Goal: Transaction & Acquisition: Purchase product/service

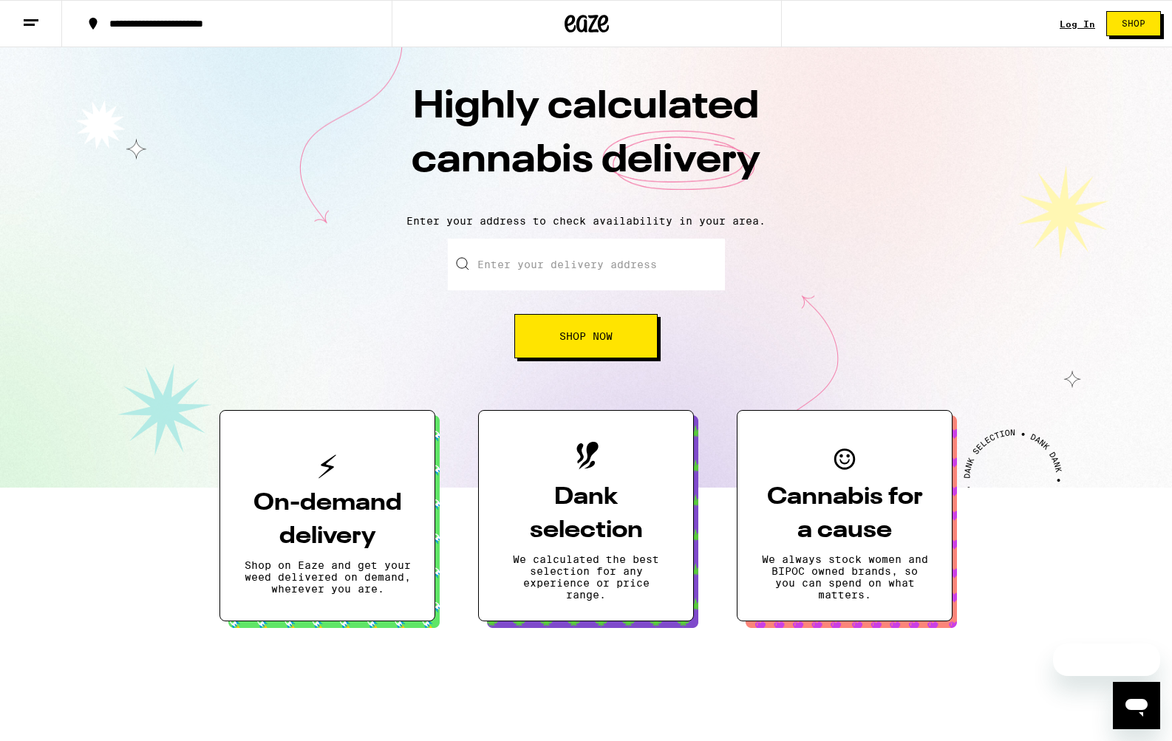
click at [596, 272] on input "Enter your delivery address" at bounding box center [586, 265] width 277 height 52
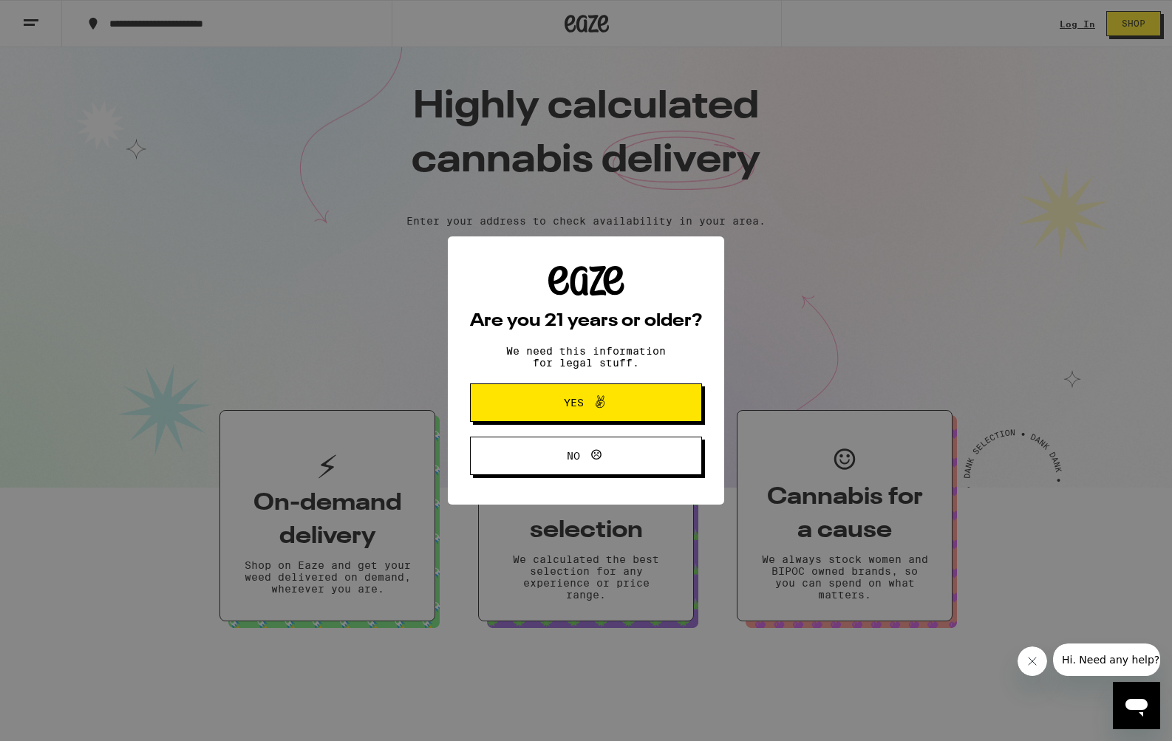
drag, startPoint x: 772, startPoint y: 432, endPoint x: 768, endPoint y: 353, distance: 79.2
click at [770, 432] on div "Are you 21 years or older? We need this information for legal stuff. Yes No" at bounding box center [586, 370] width 1172 height 741
click at [533, 401] on span "Yes" at bounding box center [586, 402] width 112 height 19
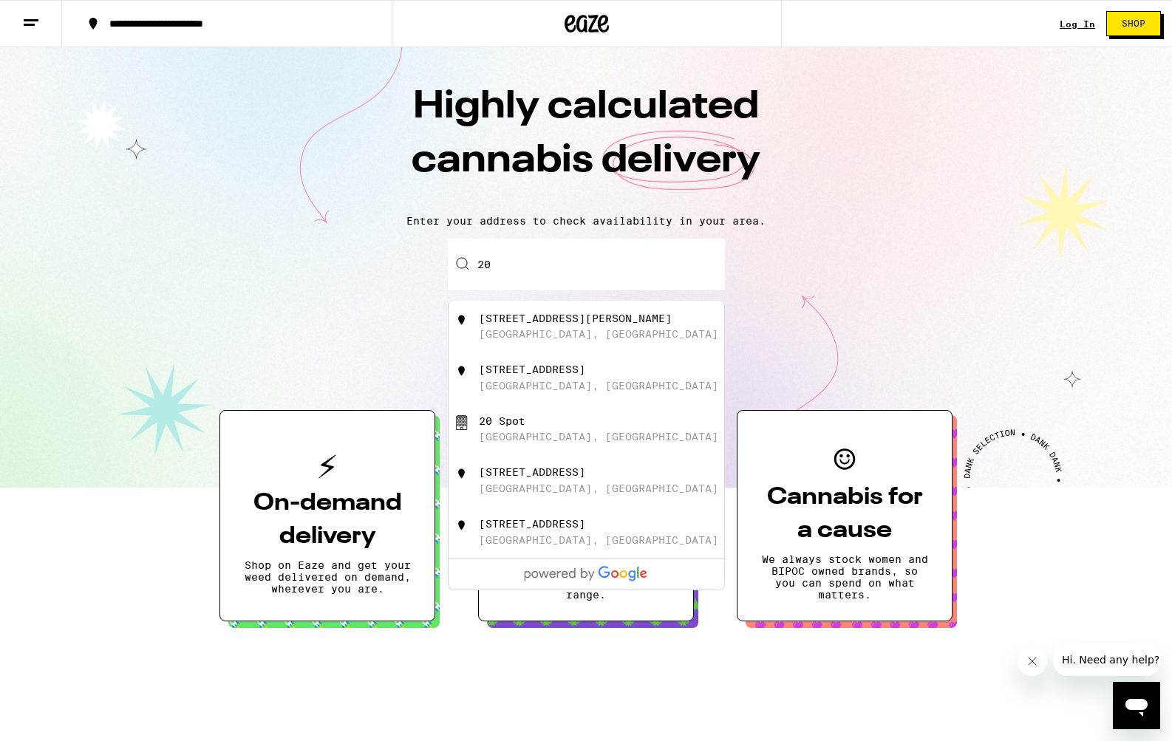
click at [531, 275] on input "20" at bounding box center [586, 265] width 277 height 52
click at [548, 306] on div "[STREET_ADDRESS][PERSON_NAME]" at bounding box center [587, 327] width 276 height 52
type input "[STREET_ADDRESS][PERSON_NAME]"
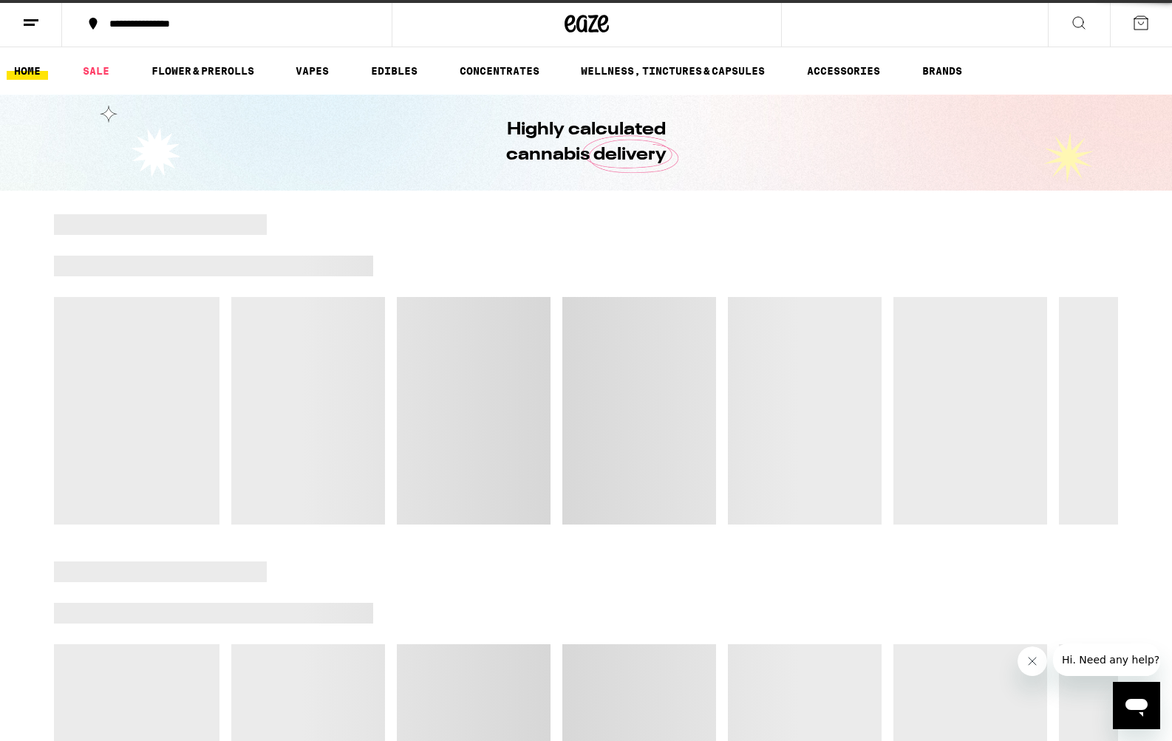
click at [566, 338] on div at bounding box center [586, 369] width 1064 height 310
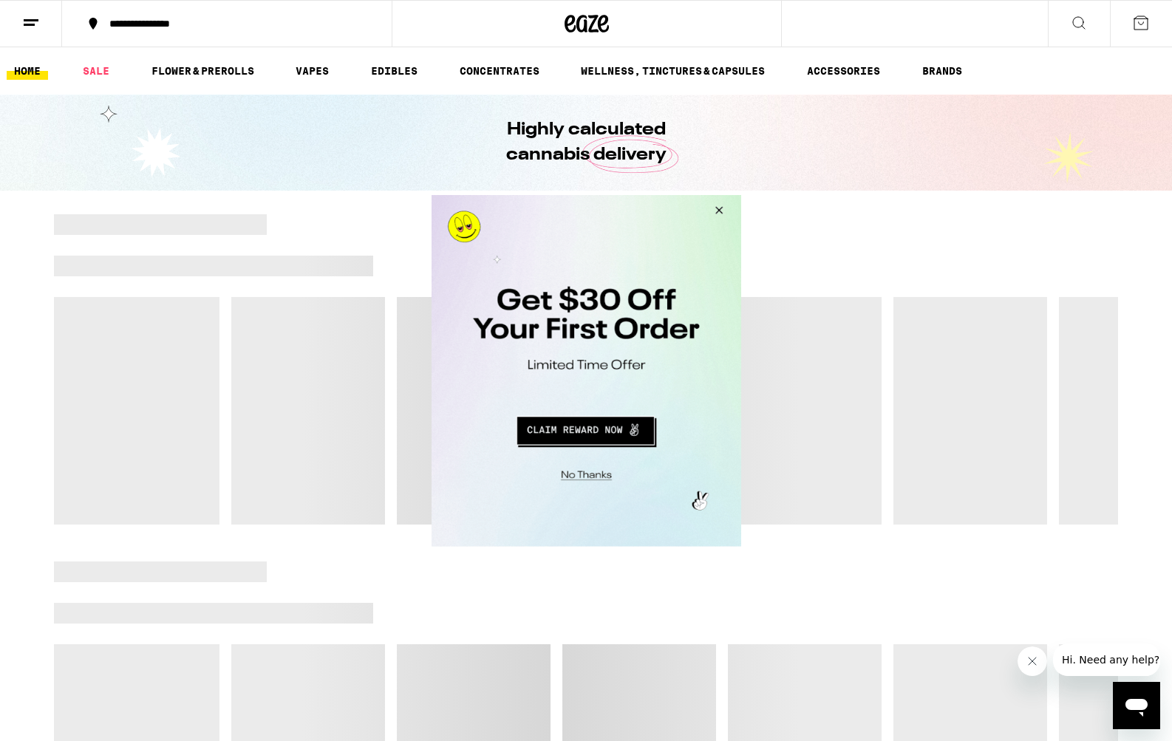
drag, startPoint x: 722, startPoint y: 211, endPoint x: 688, endPoint y: 219, distance: 35.0
click at [721, 211] on button "Close Modal" at bounding box center [716, 211] width 40 height 35
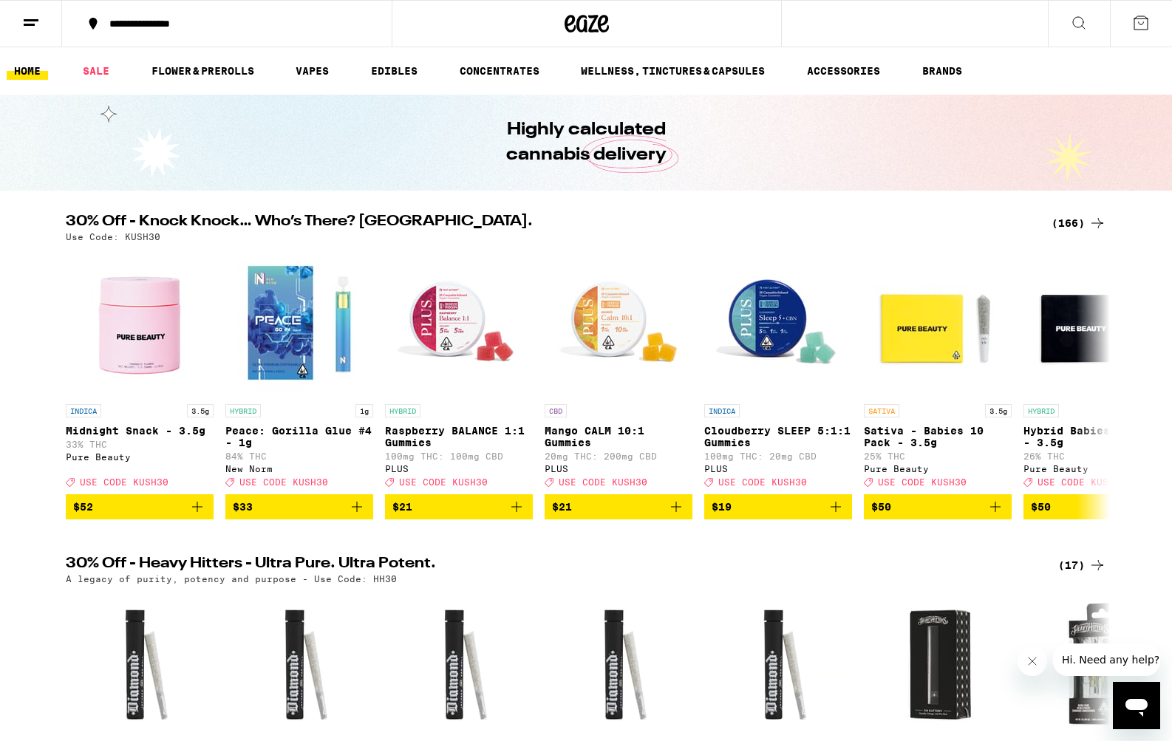
click at [1059, 219] on div "(166)" at bounding box center [1079, 223] width 55 height 18
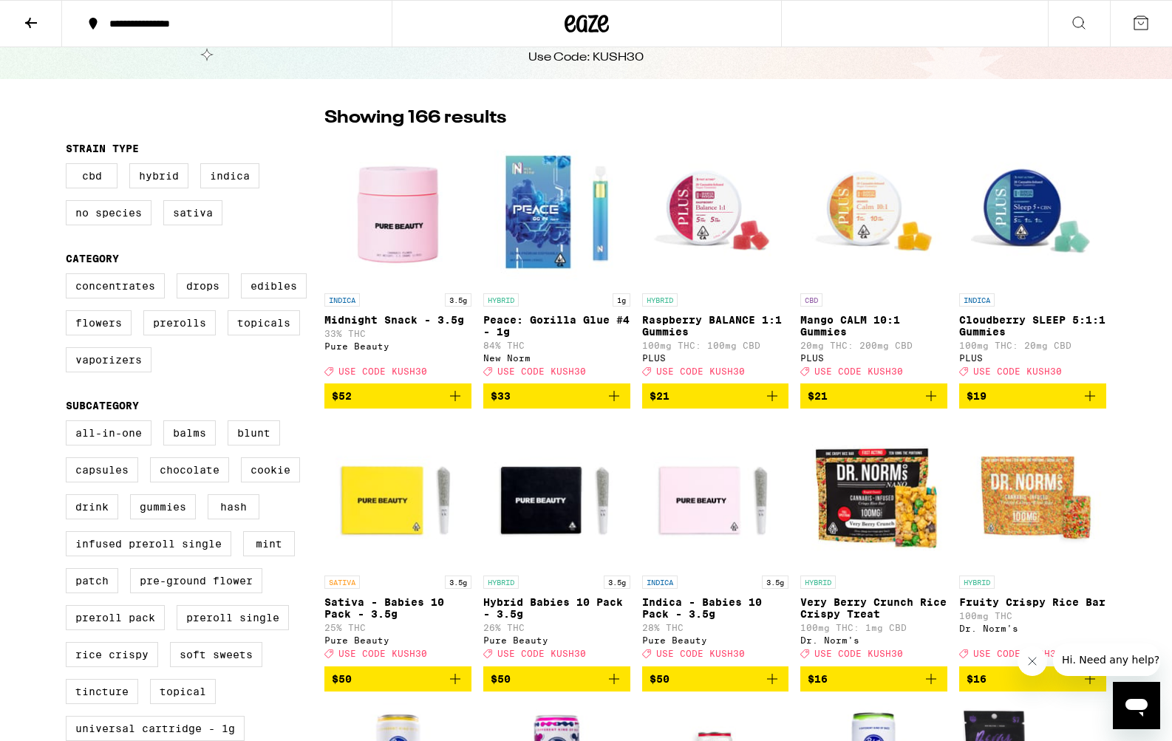
scroll to position [68, 0]
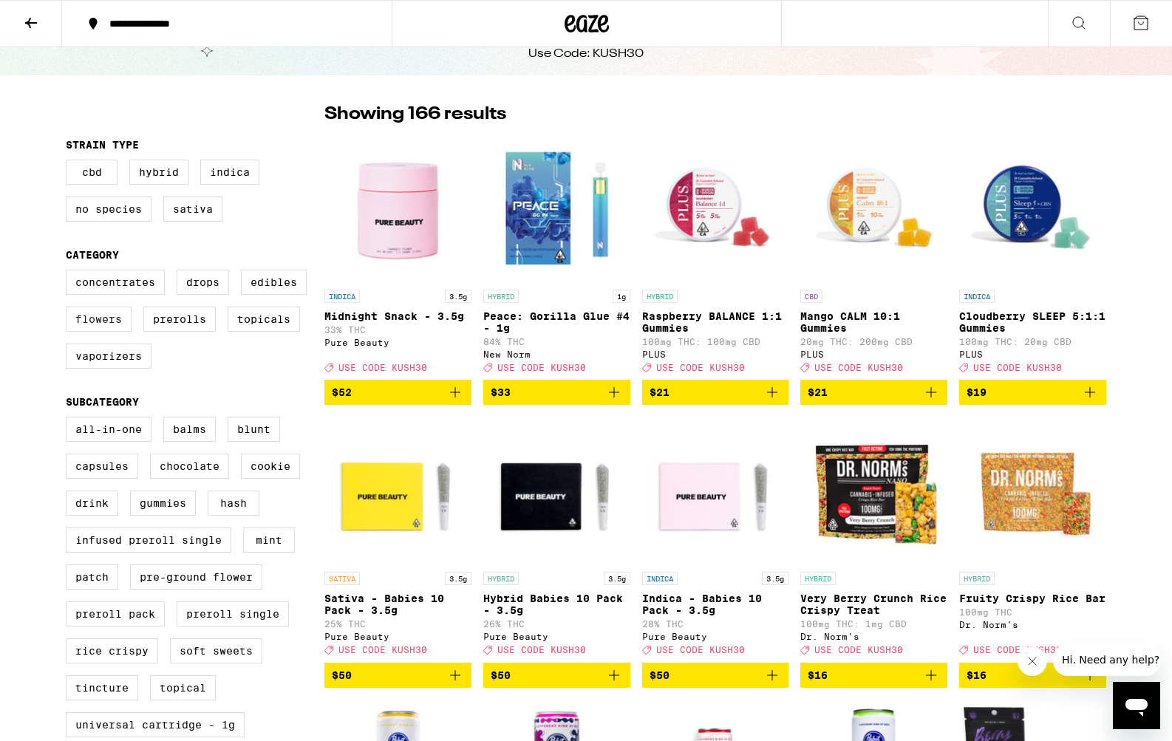
click at [106, 328] on label "Flowers" at bounding box center [99, 319] width 66 height 25
click at [69, 273] on input "Flowers" at bounding box center [69, 272] width 1 height 1
checkbox input "true"
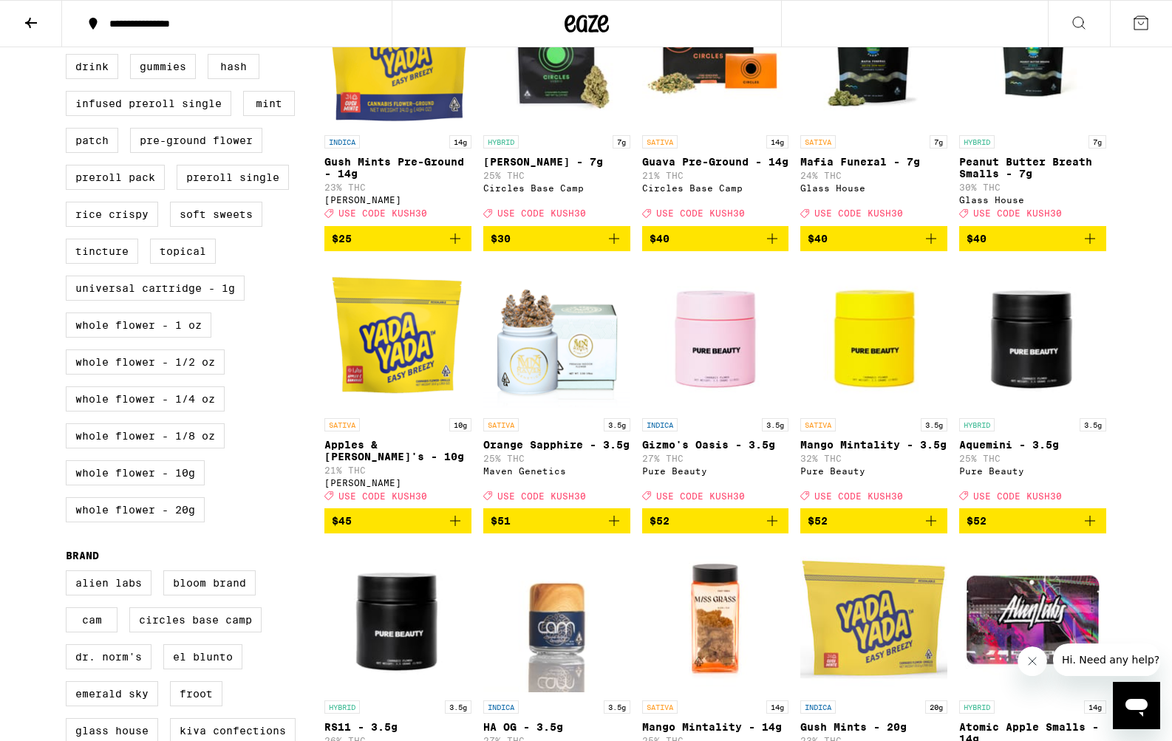
scroll to position [707, 0]
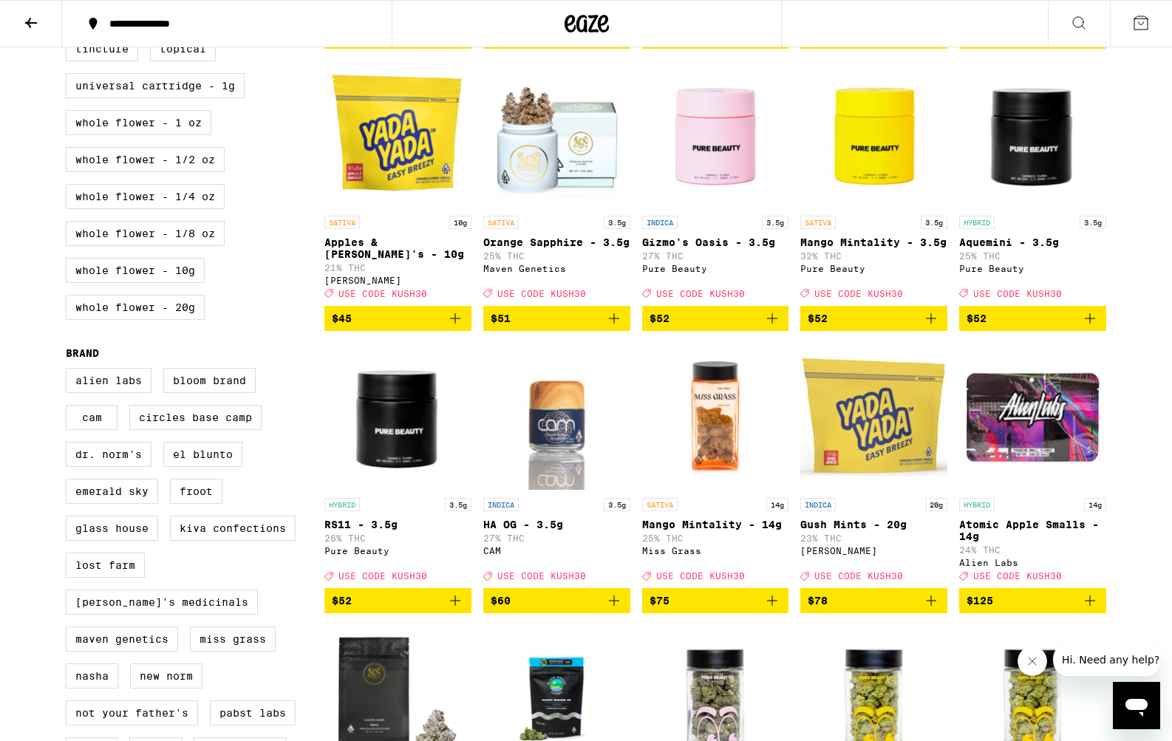
click at [452, 327] on icon "Add to bag" at bounding box center [455, 319] width 18 height 18
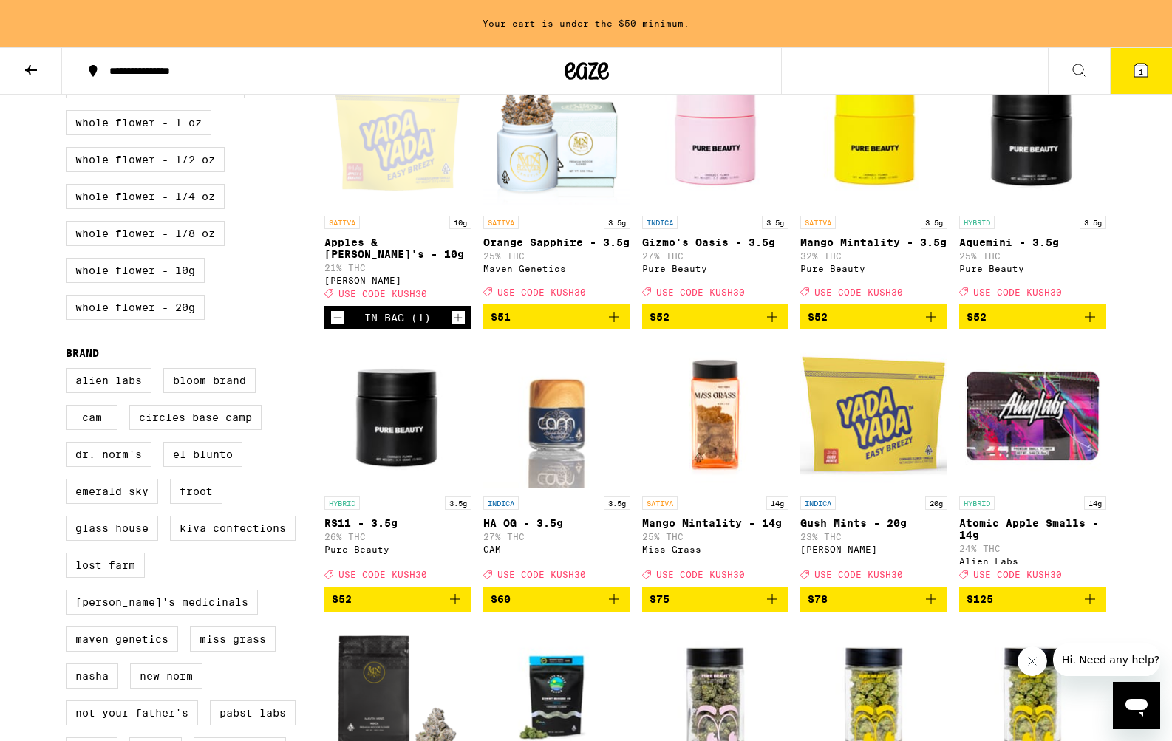
click at [453, 327] on icon "Increment" at bounding box center [458, 318] width 13 height 18
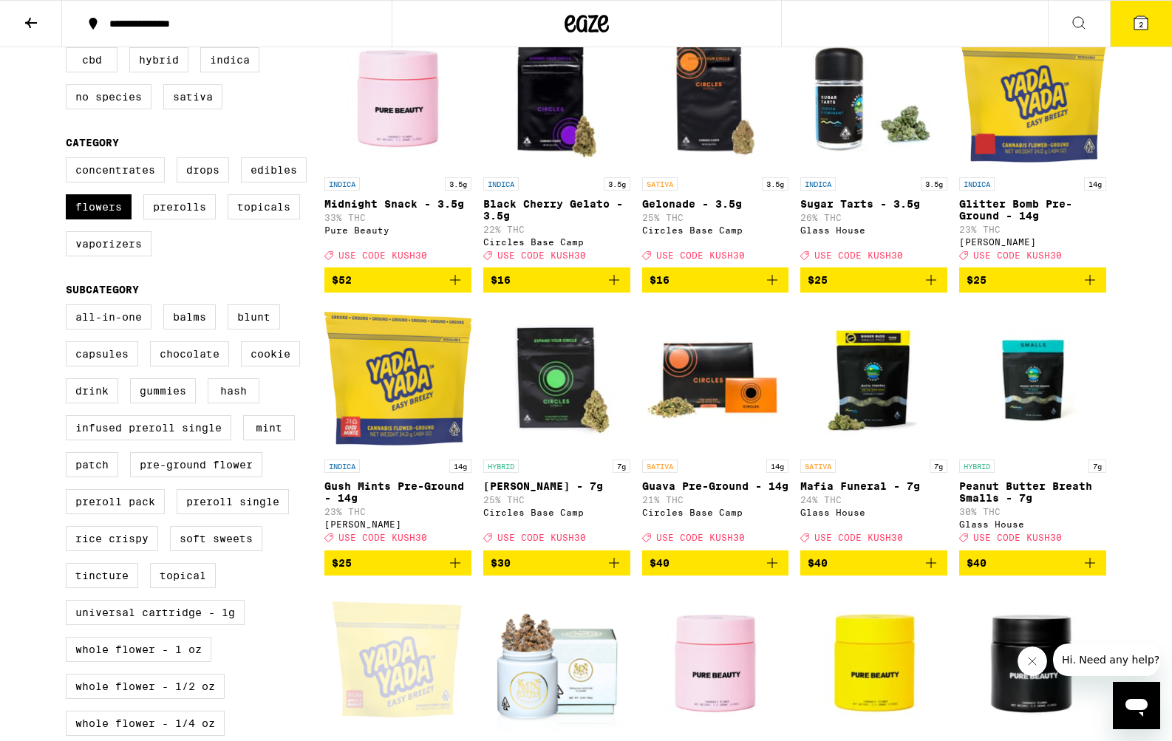
scroll to position [211, 0]
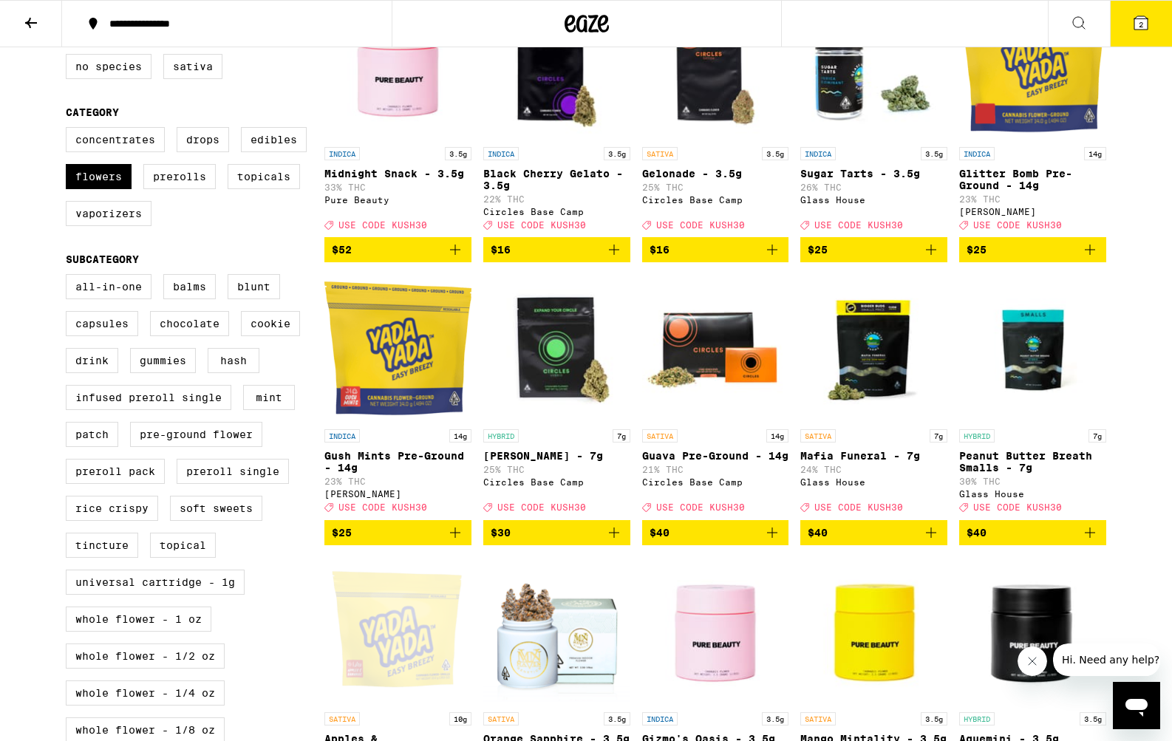
click at [933, 542] on icon "Add to bag" at bounding box center [931, 533] width 18 height 18
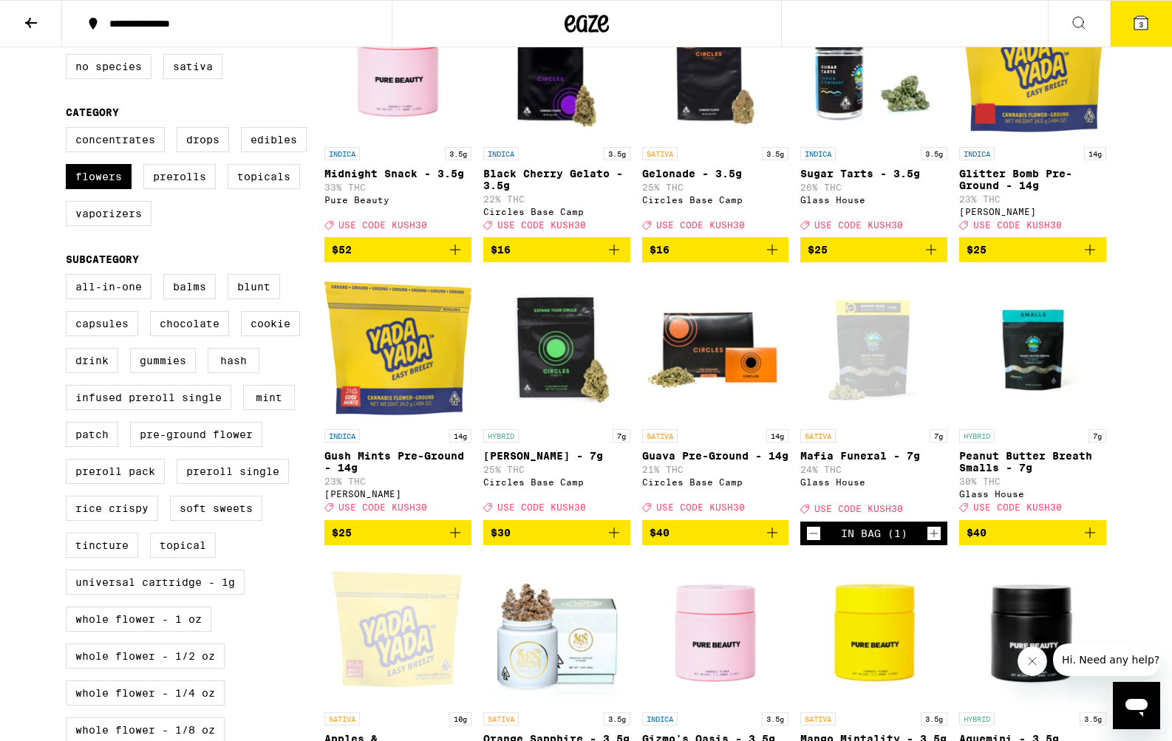
click at [1134, 39] on button "3" at bounding box center [1141, 24] width 62 height 46
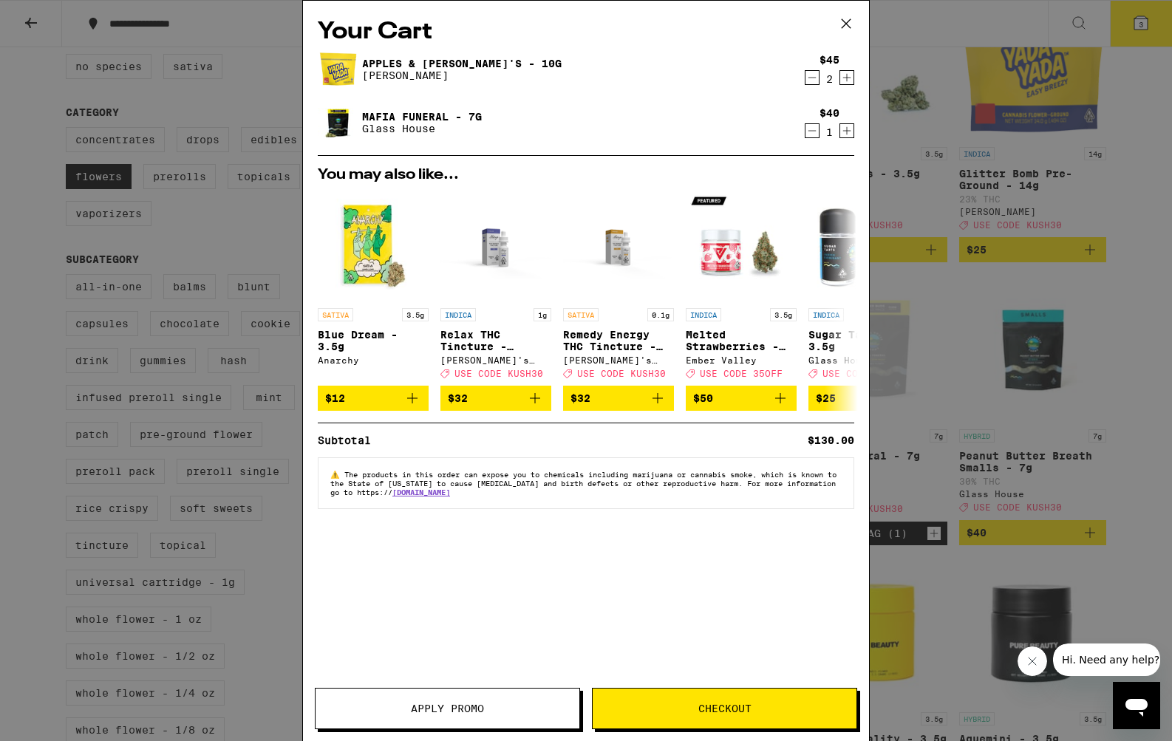
click at [357, 712] on span "Apply Promo" at bounding box center [448, 709] width 264 height 10
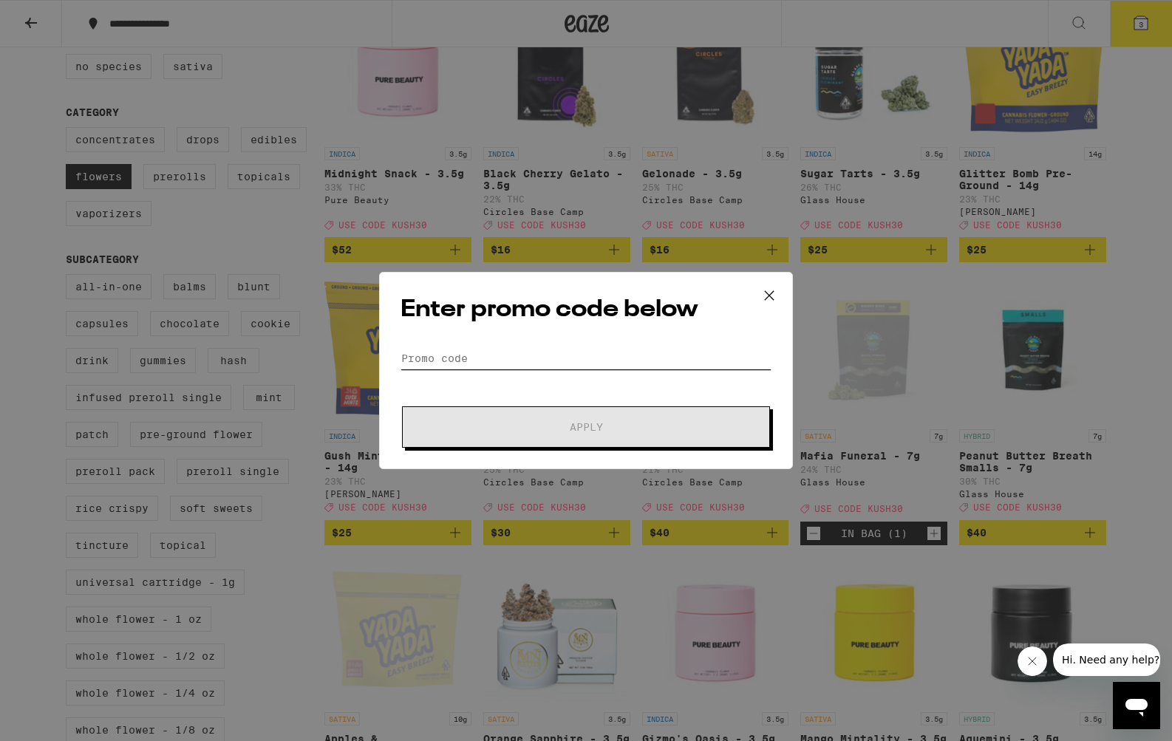
click at [429, 356] on input "Promo Code" at bounding box center [586, 358] width 371 height 22
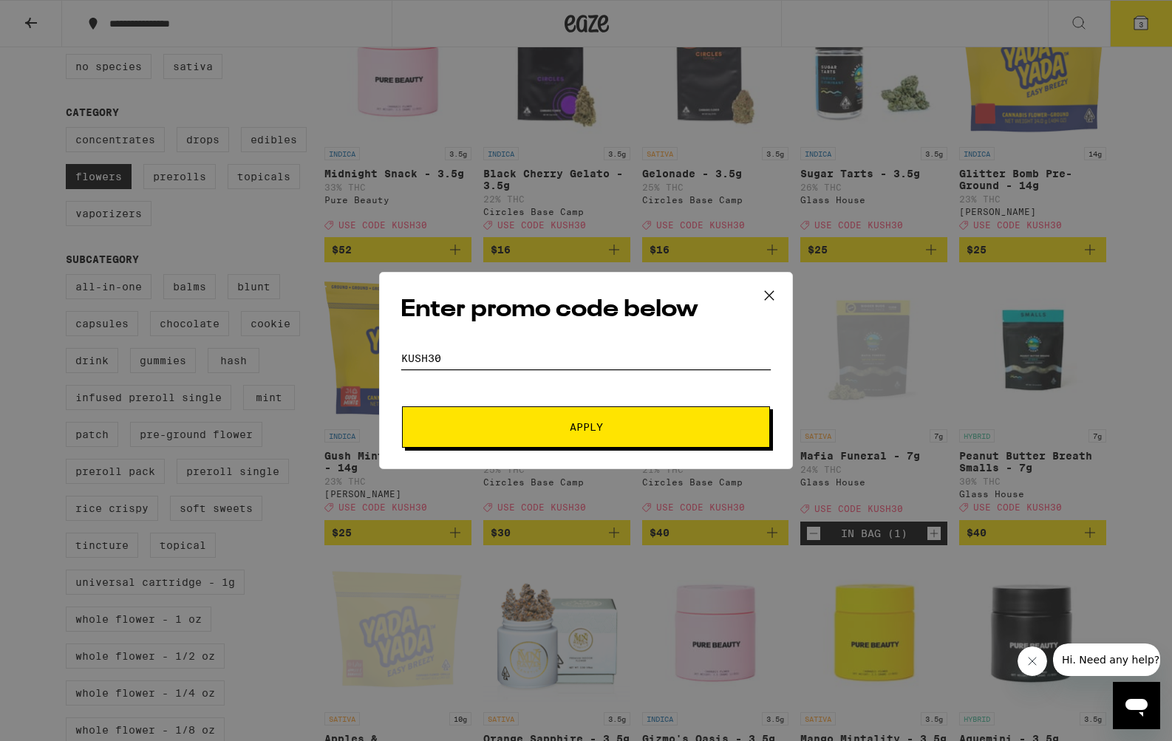
type input "Kush30"
click at [402, 406] on button "Apply" at bounding box center [586, 426] width 368 height 41
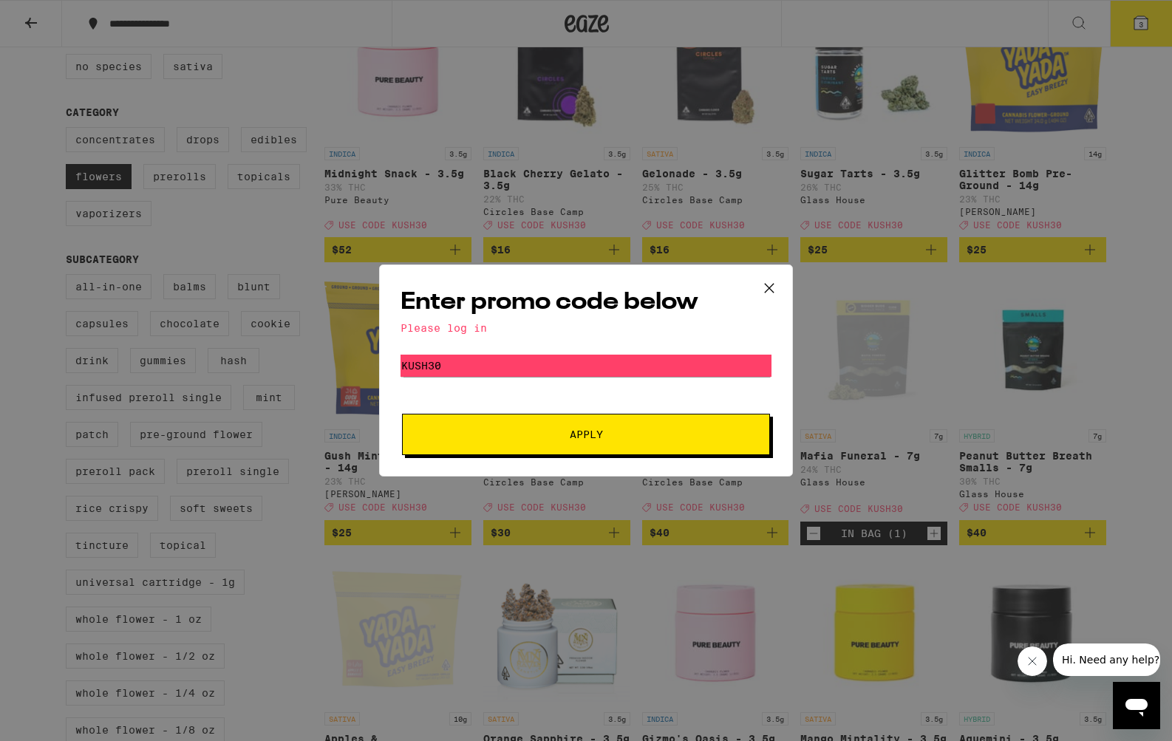
click at [767, 285] on icon at bounding box center [769, 288] width 22 height 22
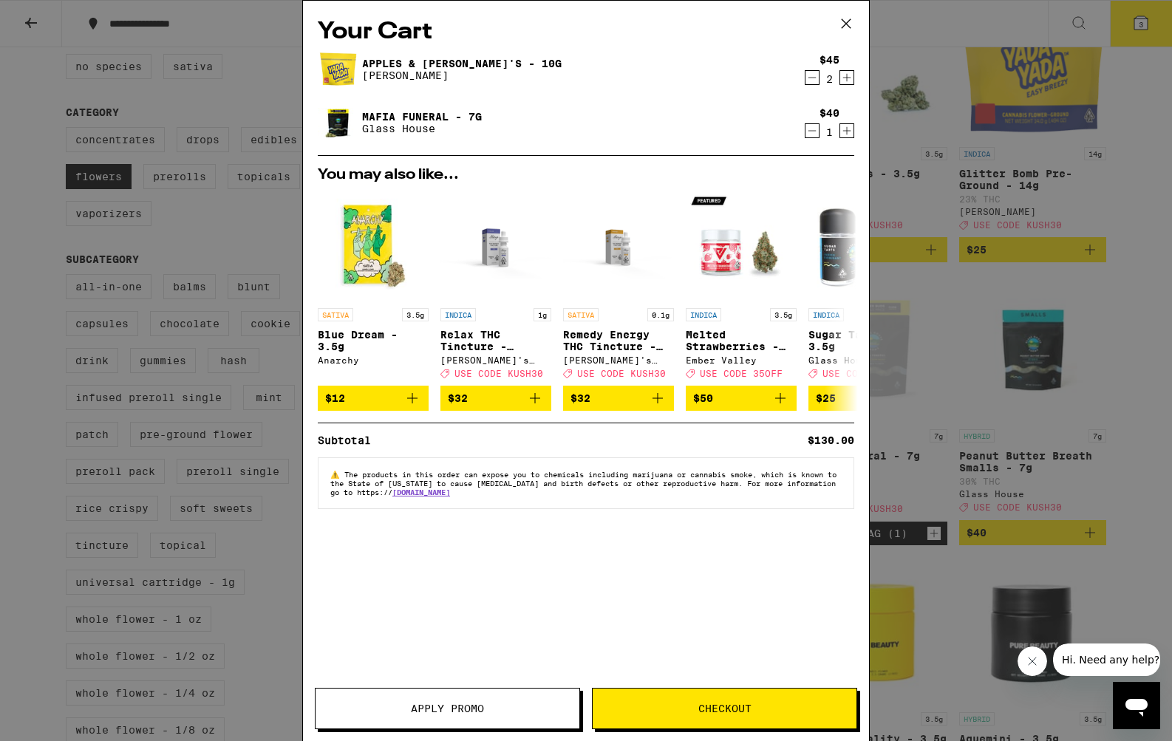
click at [191, 410] on div "Your Cart Apples & [PERSON_NAME]'s - 10g [PERSON_NAME] $45 2 Mafia Funeral - 7g…" at bounding box center [586, 370] width 1172 height 741
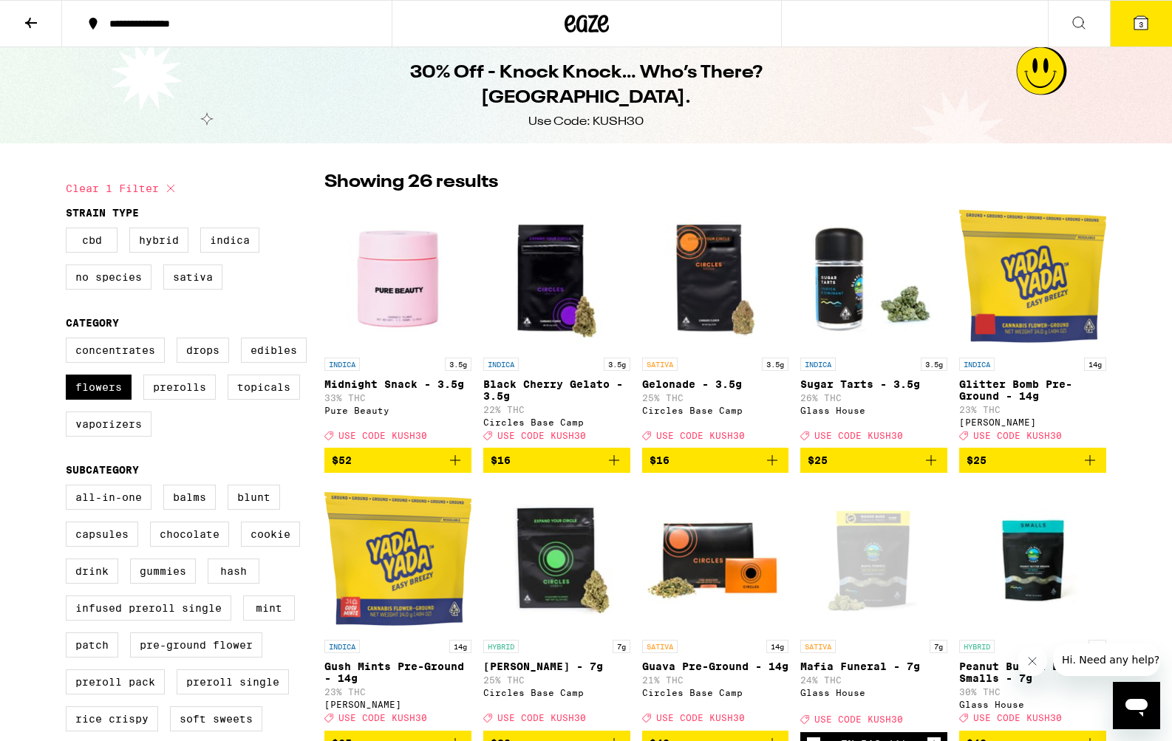
click at [29, 35] on button at bounding box center [31, 24] width 62 height 47
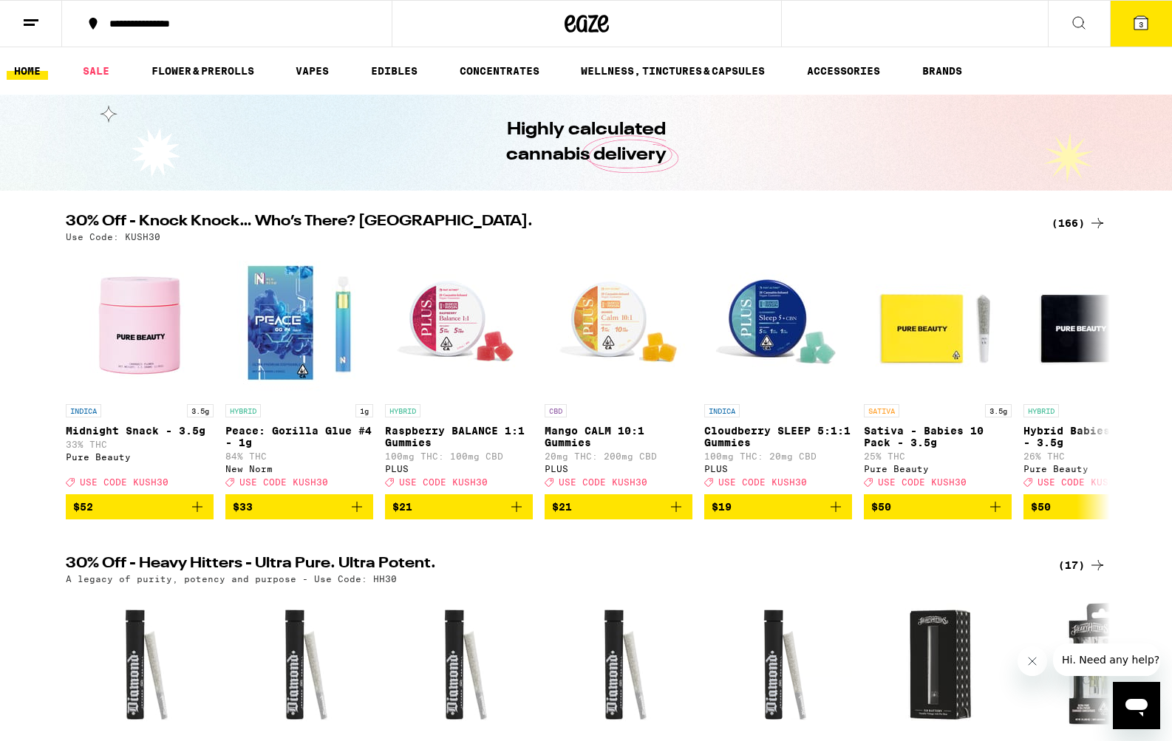
click at [46, 29] on button at bounding box center [31, 24] width 62 height 47
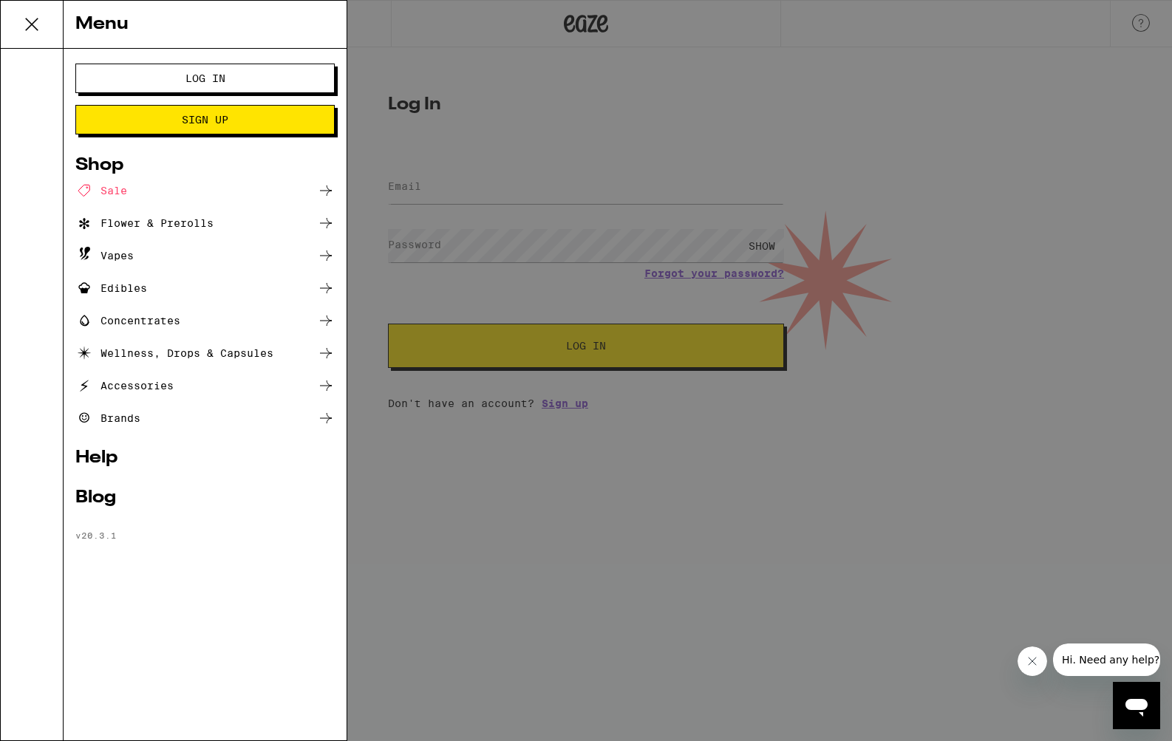
click at [202, 82] on span "Log In" at bounding box center [205, 78] width 40 height 10
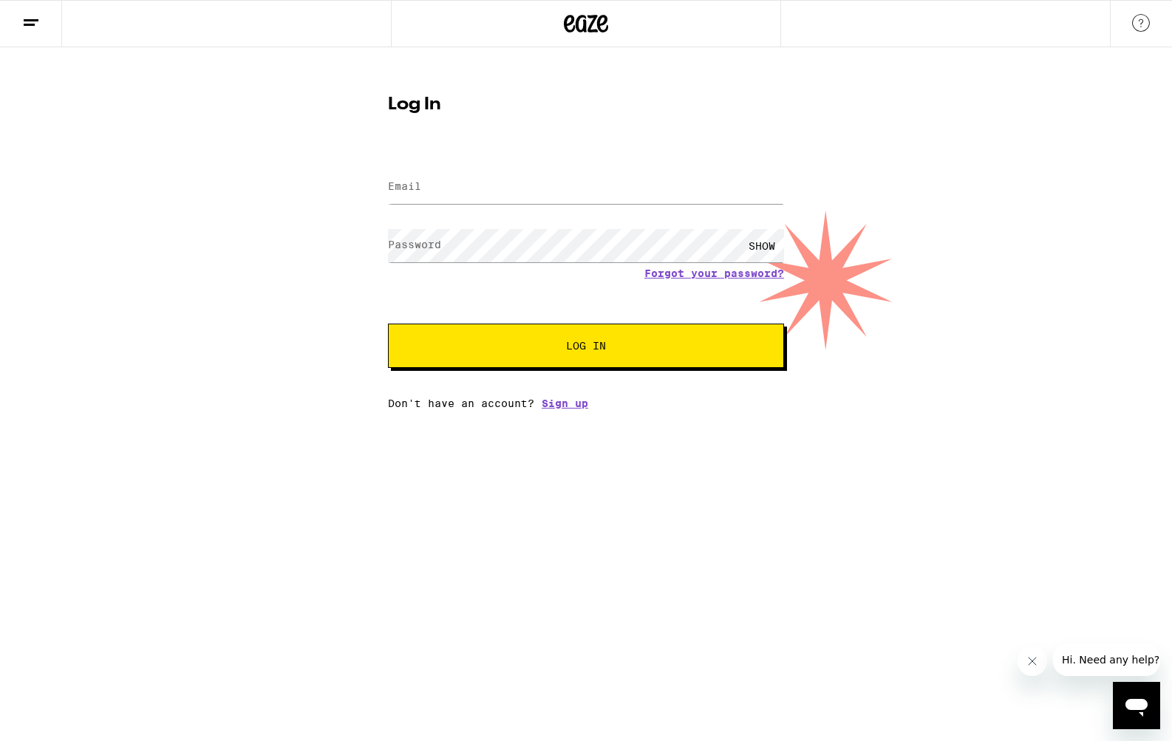
drag, startPoint x: 448, startPoint y: 212, endPoint x: 444, endPoint y: 198, distance: 14.5
click at [448, 212] on form "Email Email Password Password SHOW Forgot your password? Log In" at bounding box center [586, 259] width 396 height 217
click at [439, 185] on input "Email" at bounding box center [586, 187] width 396 height 33
click at [0, 409] on com-1password-button at bounding box center [0, 409] width 0 height 0
type input "[EMAIL_ADDRESS][DOMAIN_NAME]"
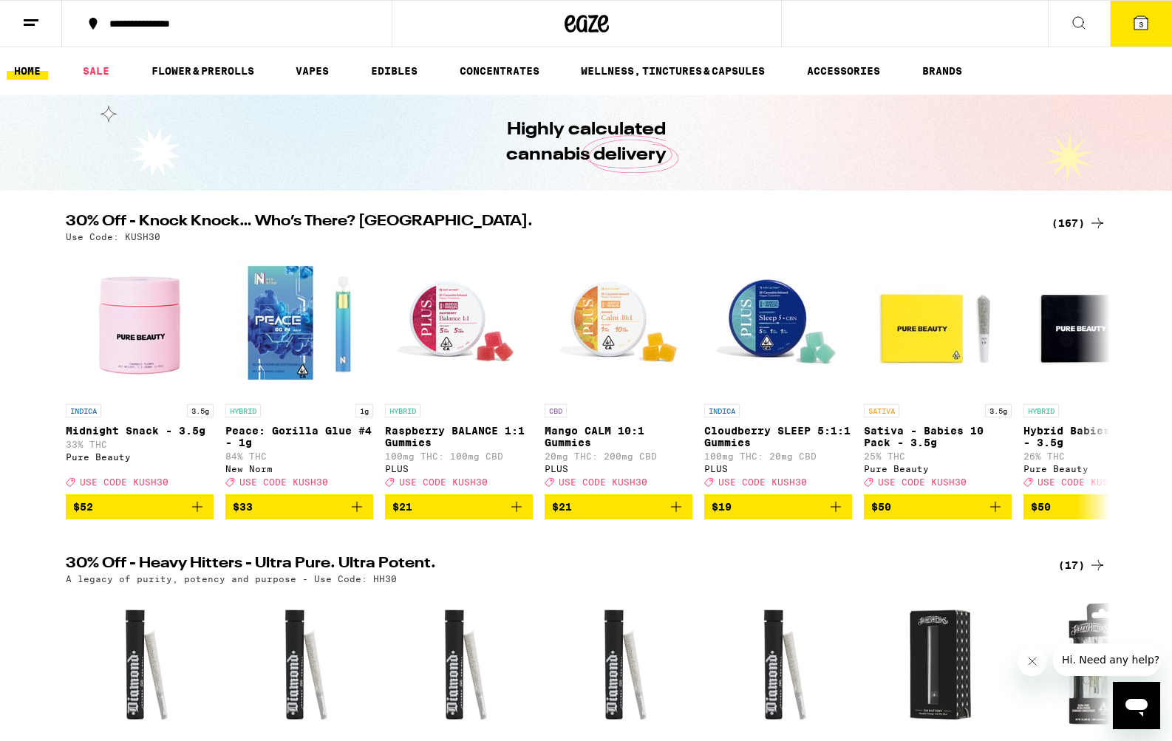
click at [1135, 32] on button "3" at bounding box center [1141, 24] width 62 height 46
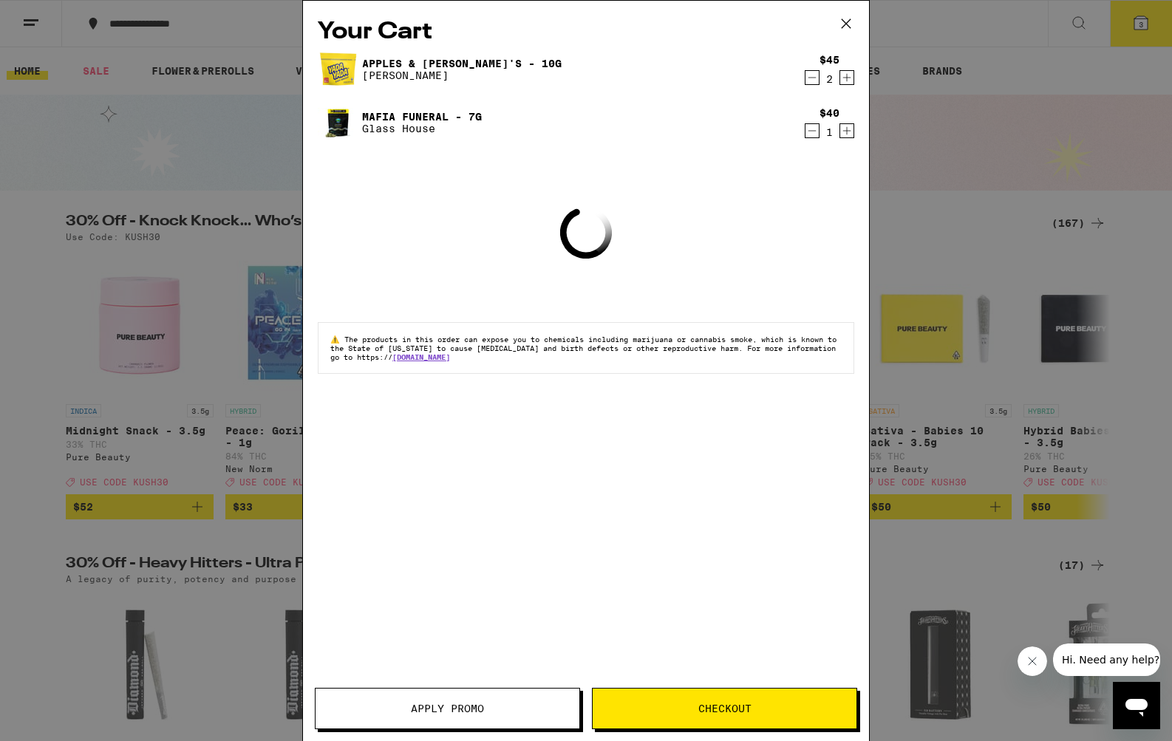
click at [500, 696] on button "Apply Promo" at bounding box center [447, 708] width 265 height 41
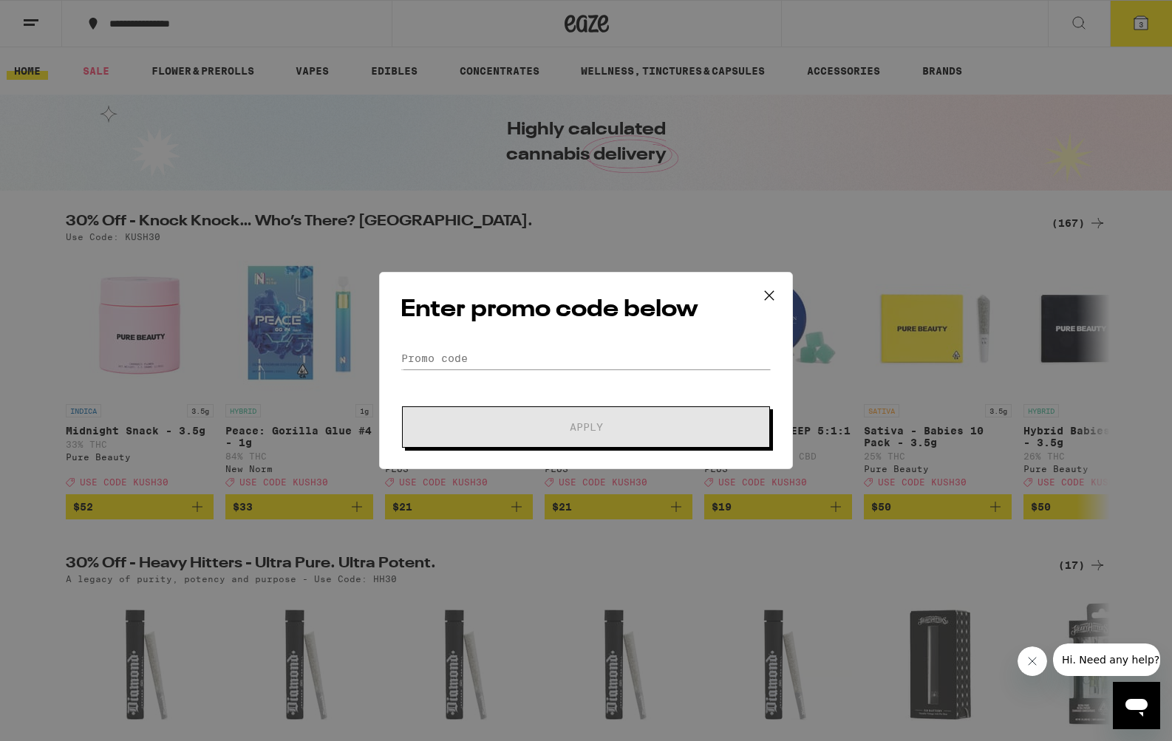
click at [466, 373] on form "Promo Code Apply" at bounding box center [586, 397] width 371 height 101
click at [467, 369] on form "Promo Code Apply" at bounding box center [586, 397] width 371 height 101
click at [472, 367] on input "Promo Code" at bounding box center [586, 358] width 371 height 22
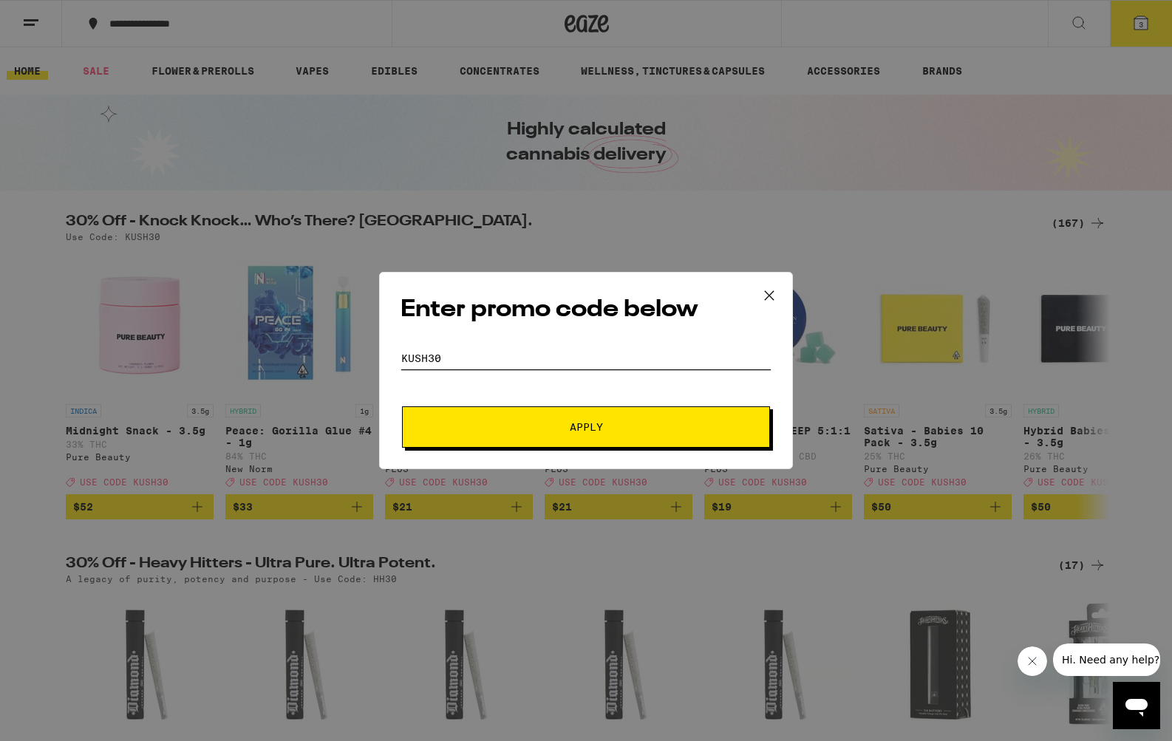
type input "KUSH30"
click at [559, 449] on div "Enter promo code below Promo Code KUSH30 Apply" at bounding box center [586, 370] width 414 height 197
drag, startPoint x: 556, startPoint y: 435, endPoint x: 488, endPoint y: 433, distance: 68.0
click at [555, 434] on button "Apply" at bounding box center [586, 426] width 368 height 41
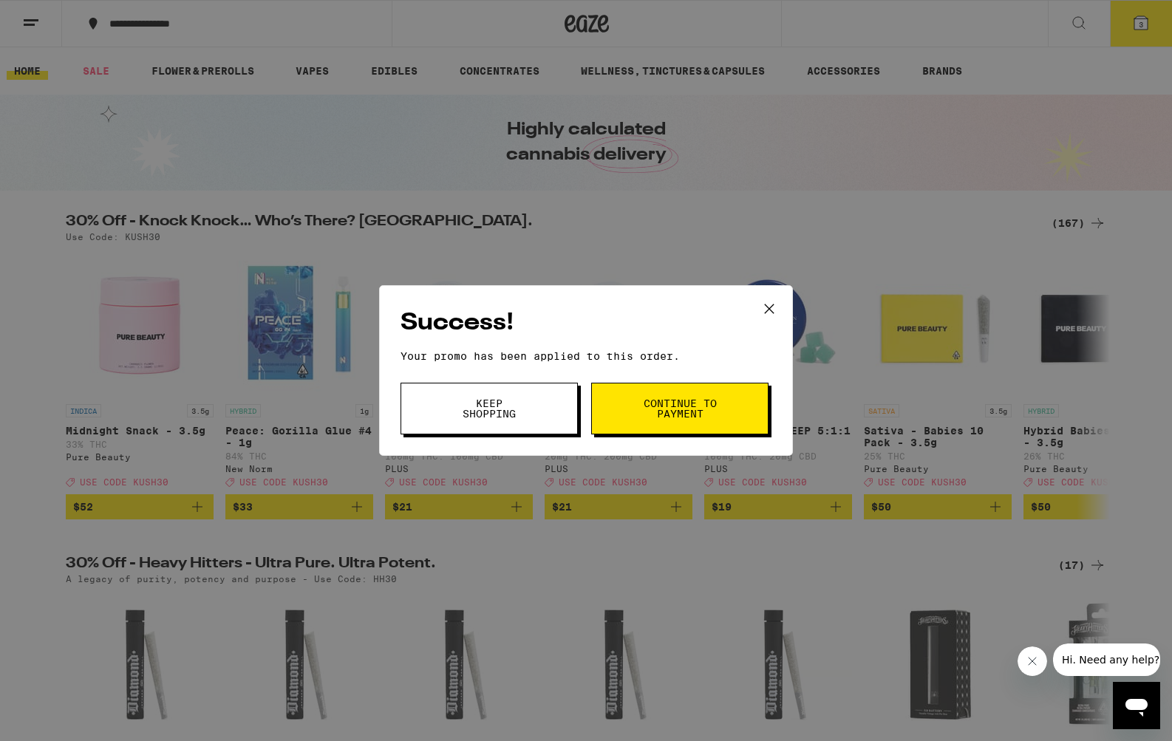
click at [648, 420] on button "Continue to payment" at bounding box center [679, 409] width 177 height 52
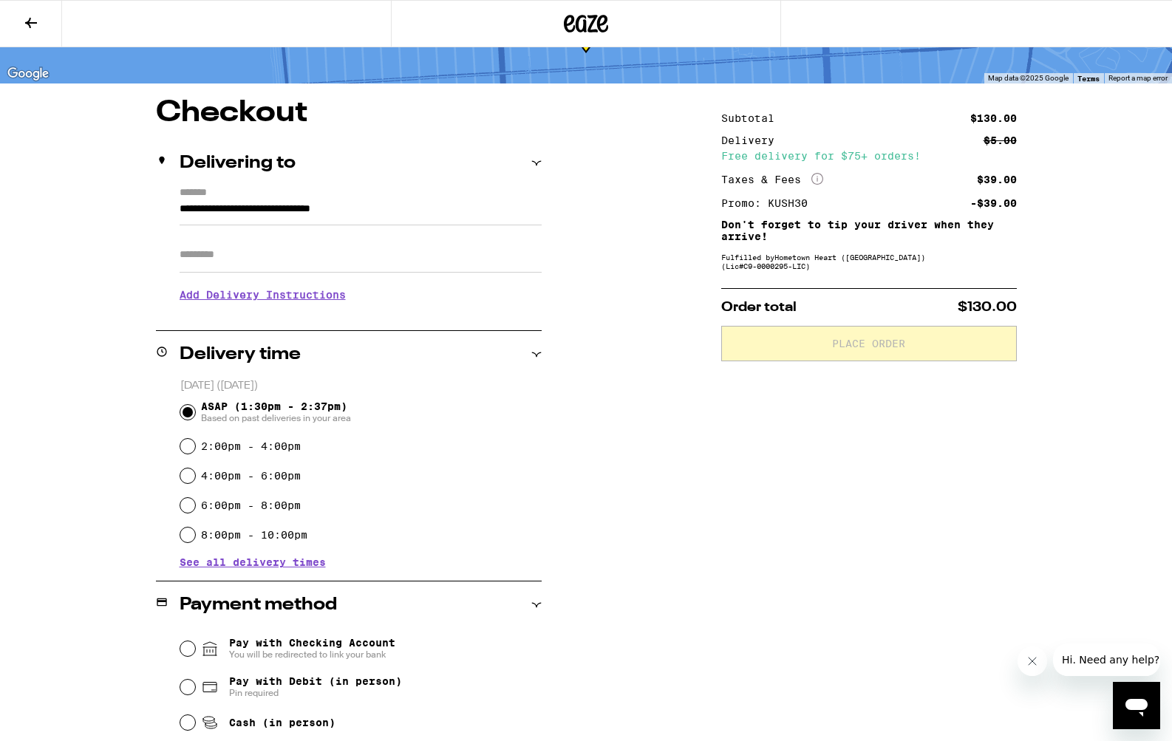
scroll to position [83, 0]
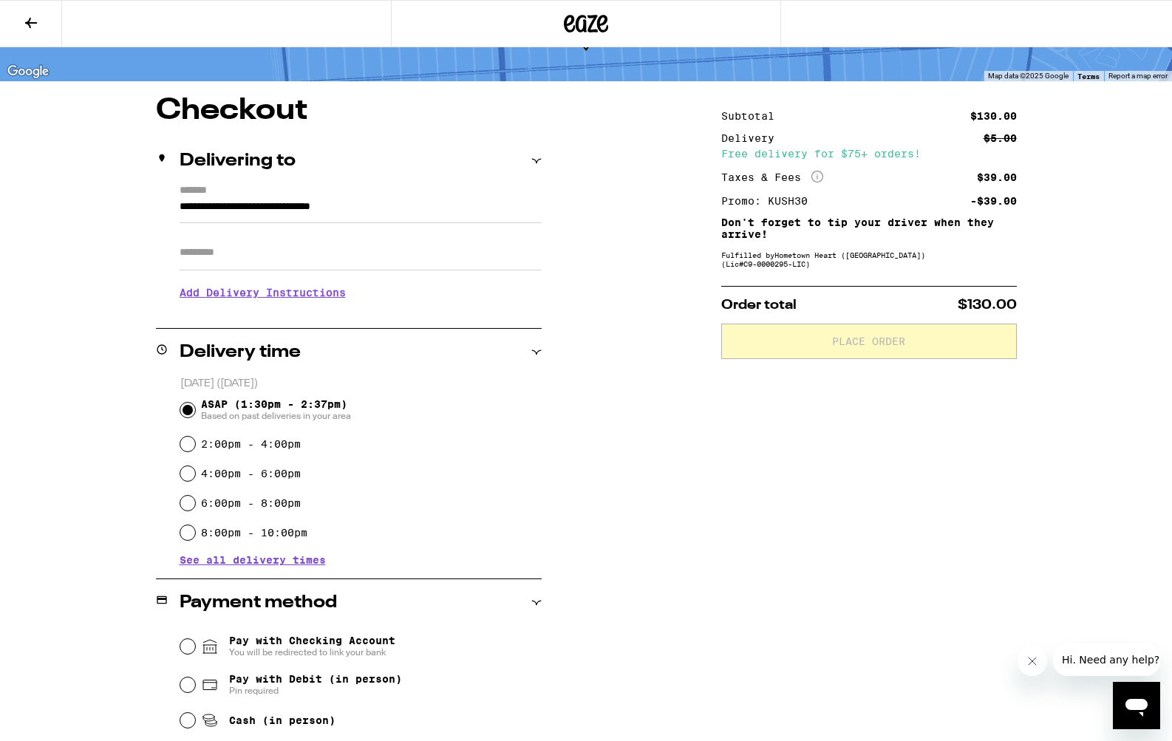
drag, startPoint x: 659, startPoint y: 398, endPoint x: 602, endPoint y: 396, distance: 57.7
click at [660, 397] on div "**********" at bounding box center [586, 501] width 1064 height 811
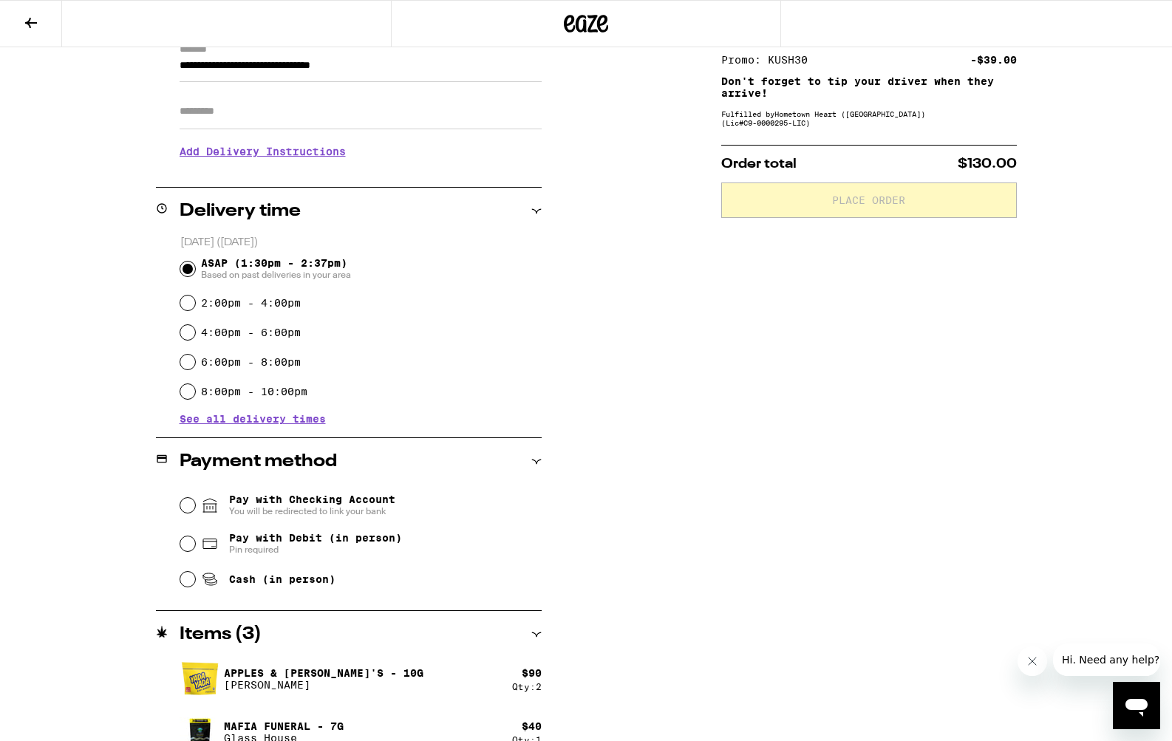
scroll to position [248, 0]
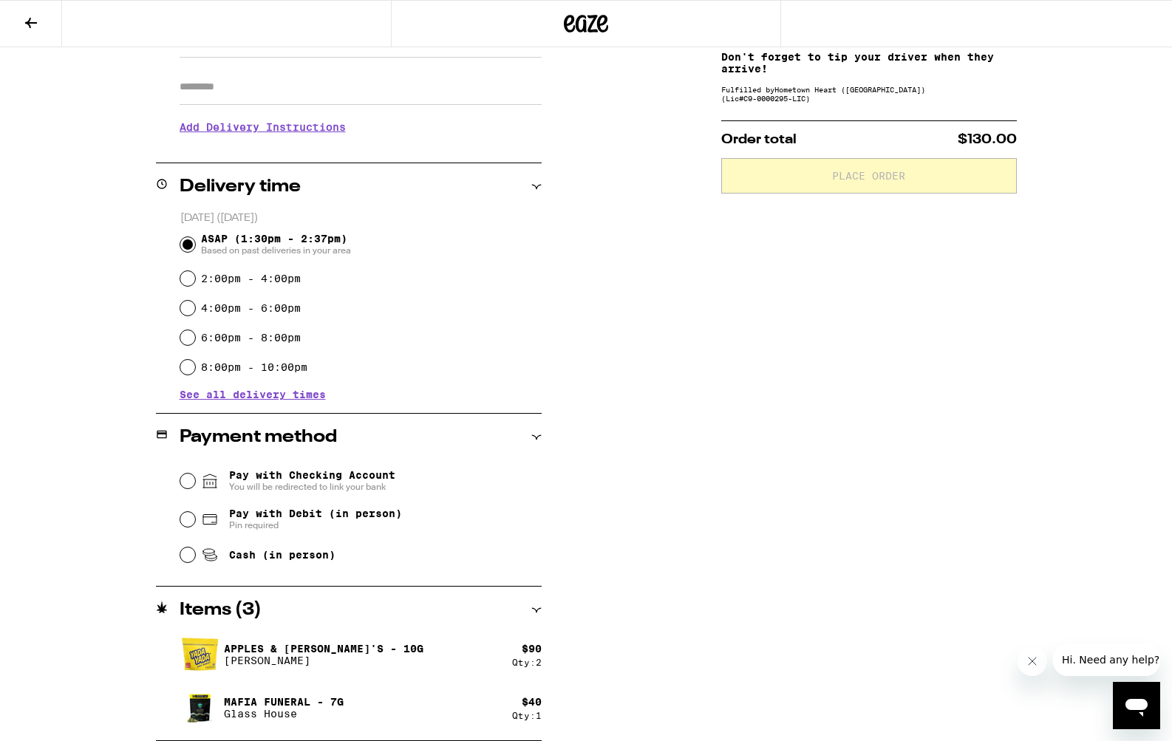
click at [182, 511] on div "Pay with Debit (in person) Pin required" at bounding box center [360, 519] width 361 height 38
click at [184, 522] on input "Pay with Debit (in person) Pin required" at bounding box center [187, 519] width 15 height 15
radio input "true"
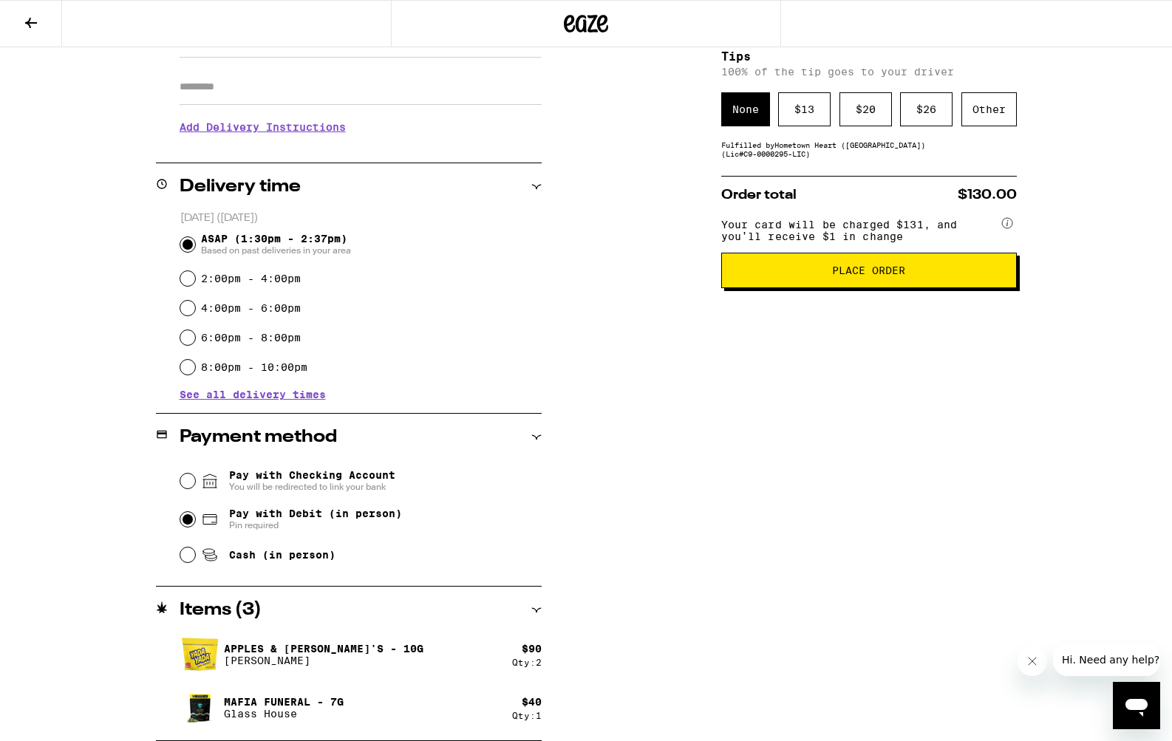
click at [906, 276] on span "Place Order" at bounding box center [869, 270] width 270 height 10
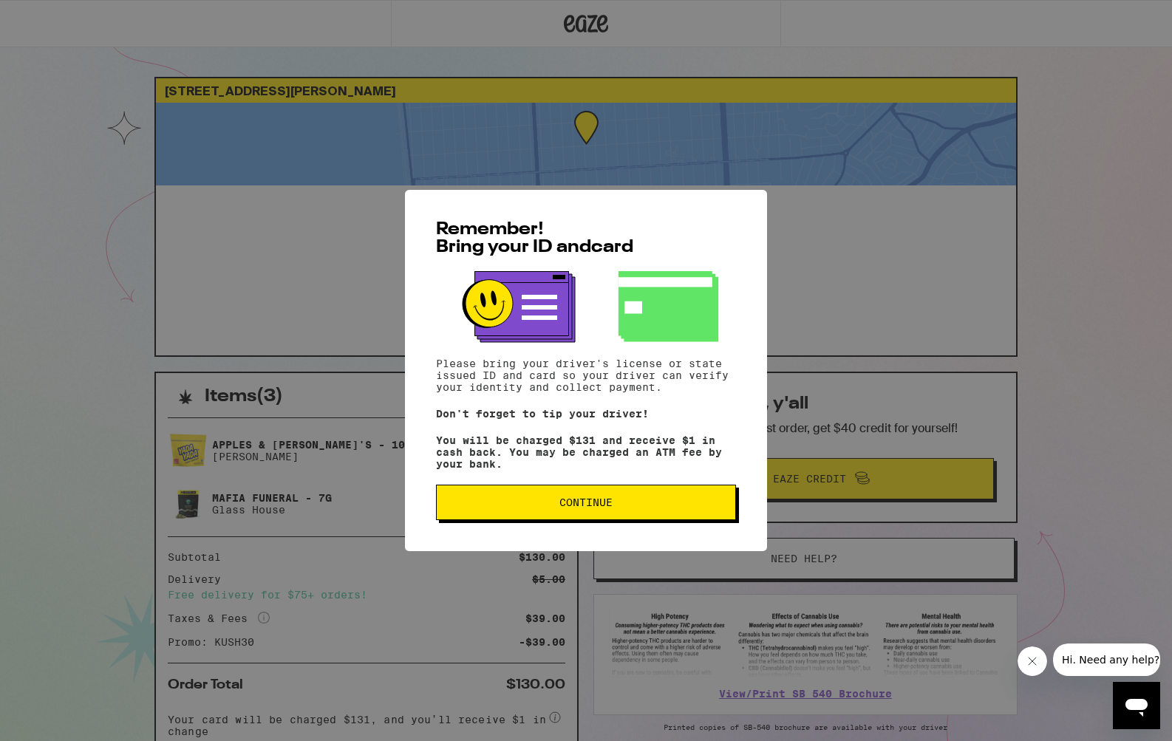
click at [565, 495] on button "Continue" at bounding box center [586, 502] width 300 height 35
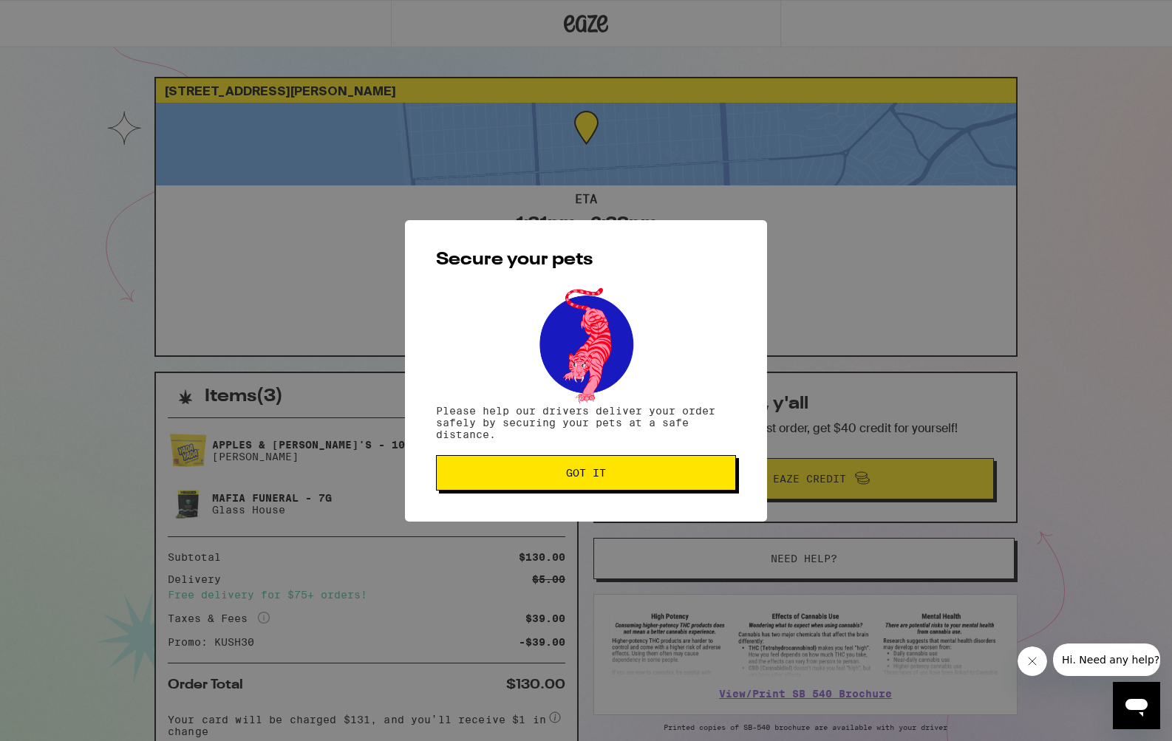
click at [579, 469] on span "Got it" at bounding box center [586, 473] width 40 height 10
